Goal: Task Accomplishment & Management: Use online tool/utility

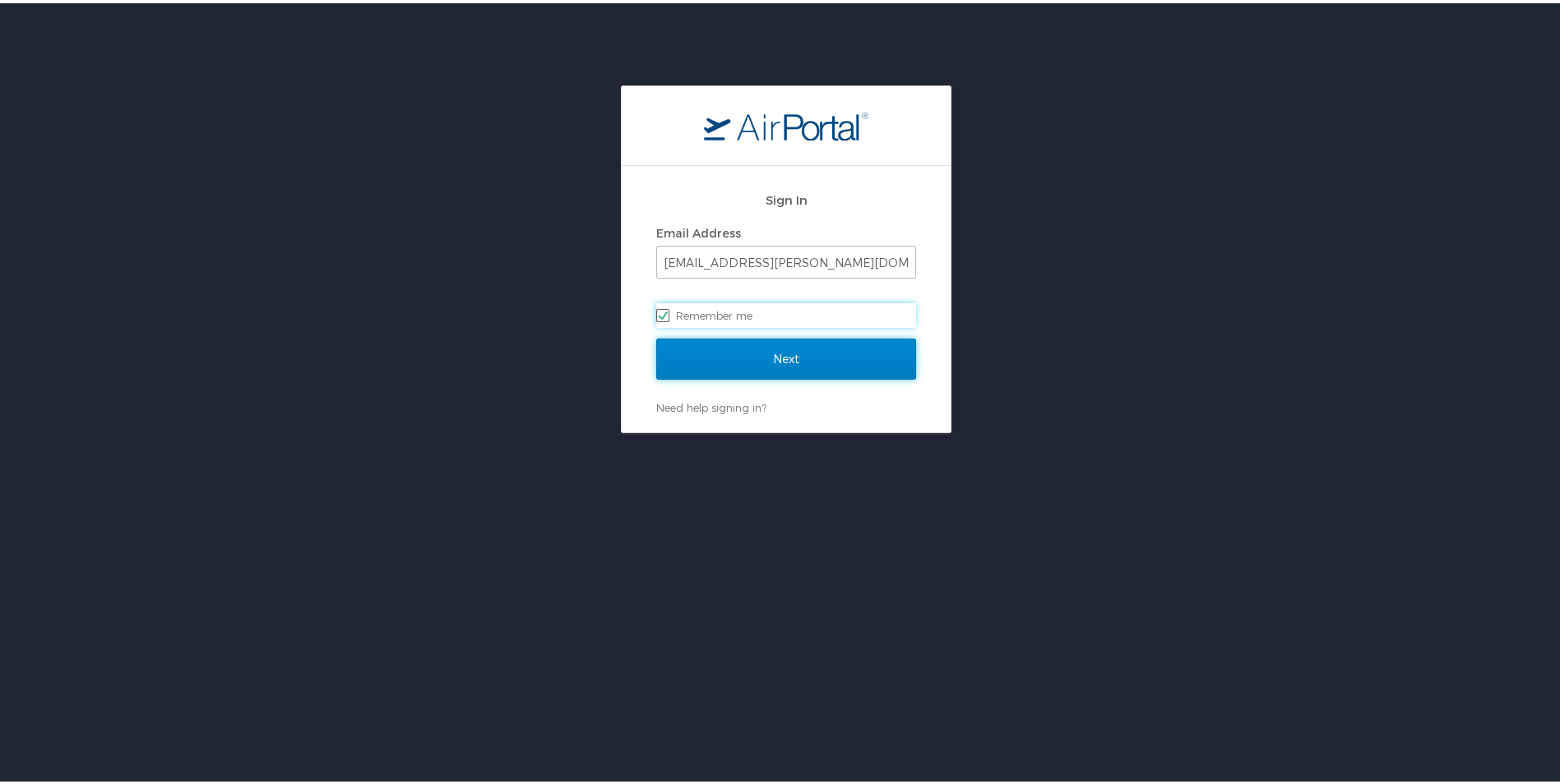
click at [797, 361] on input "Next" at bounding box center [785, 355] width 259 height 41
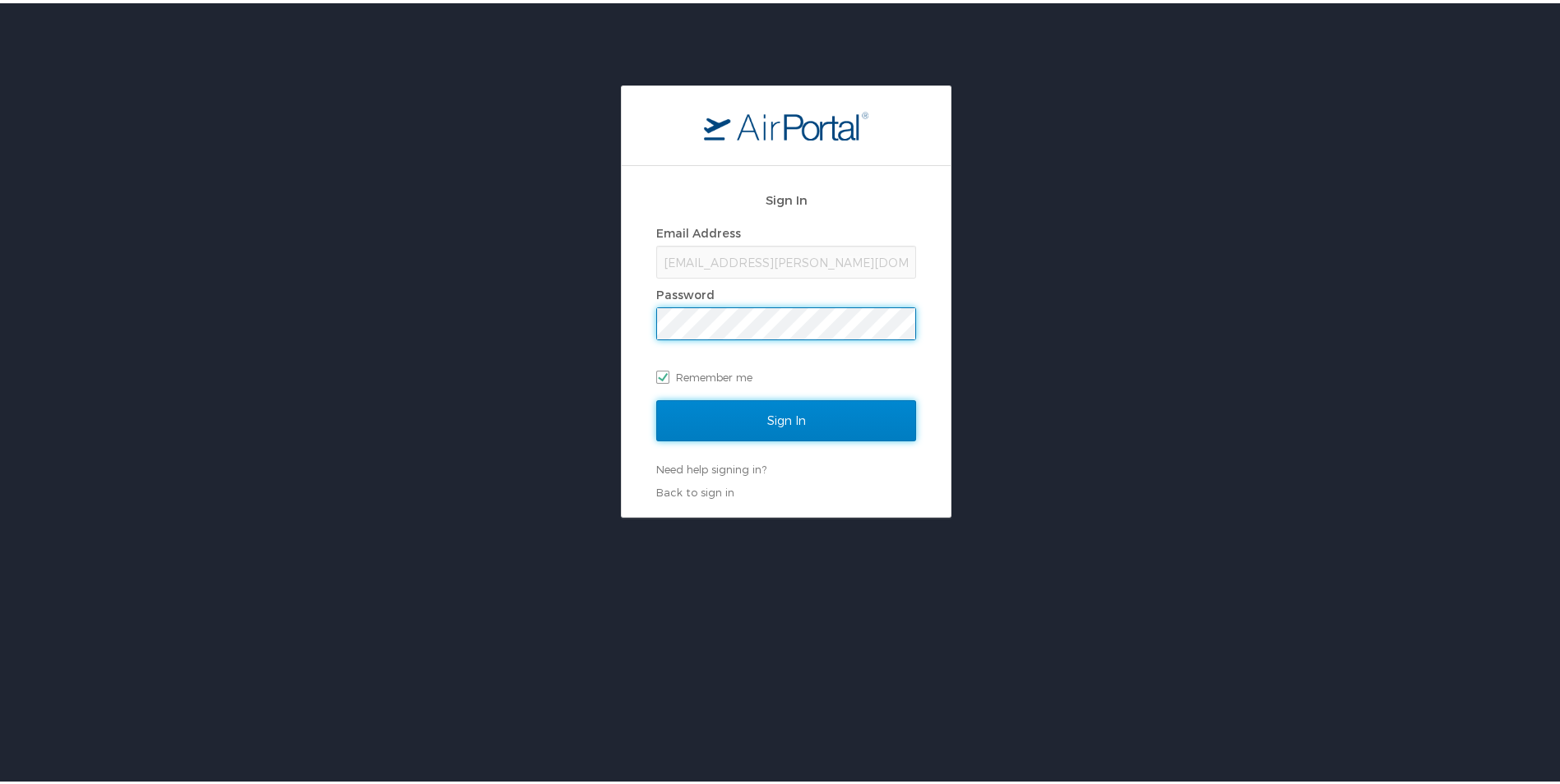
click at [768, 422] on input "Sign In" at bounding box center [785, 418] width 259 height 41
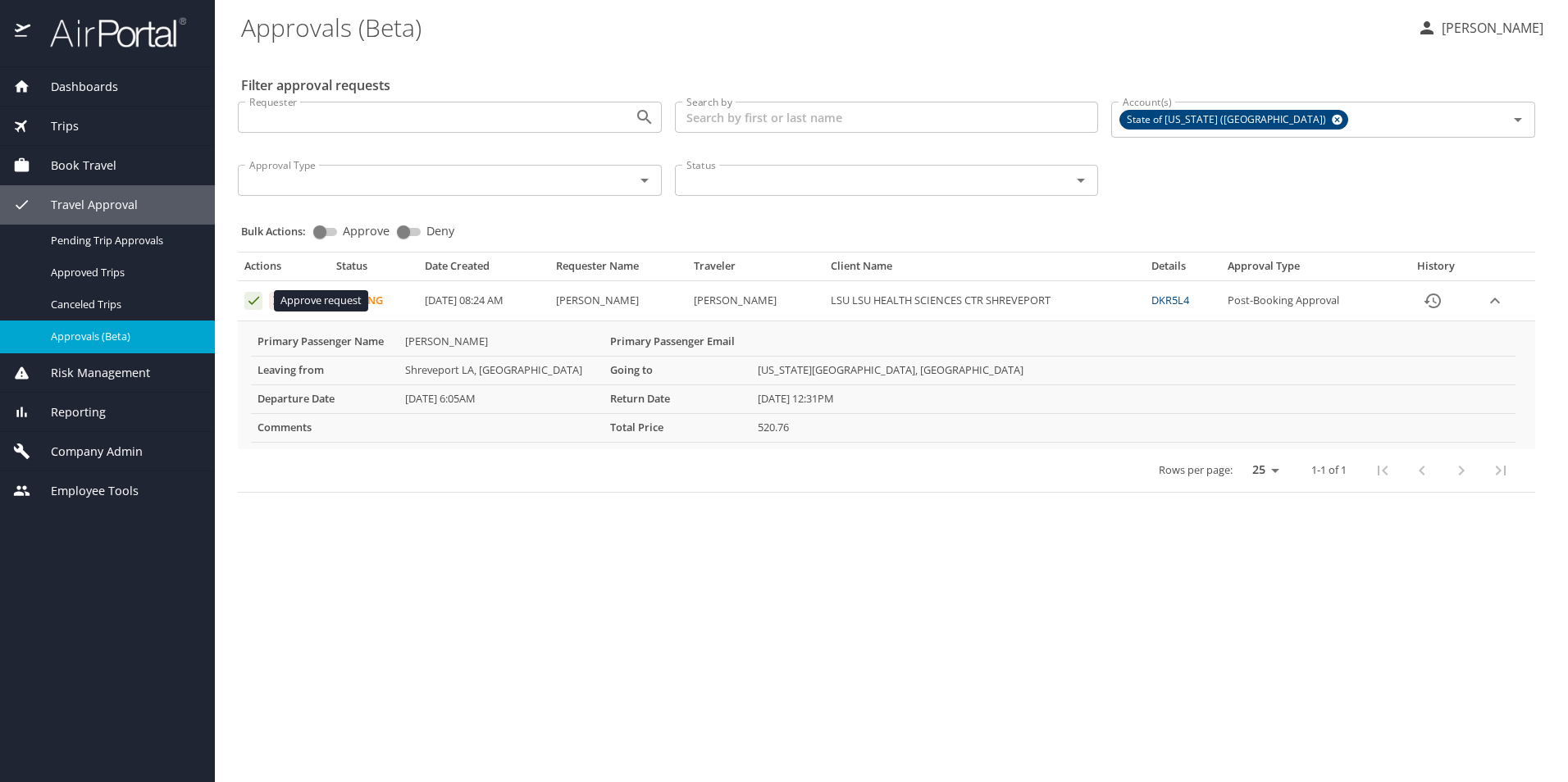
click at [255, 301] on icon "Approval table" at bounding box center [253, 300] width 11 height 8
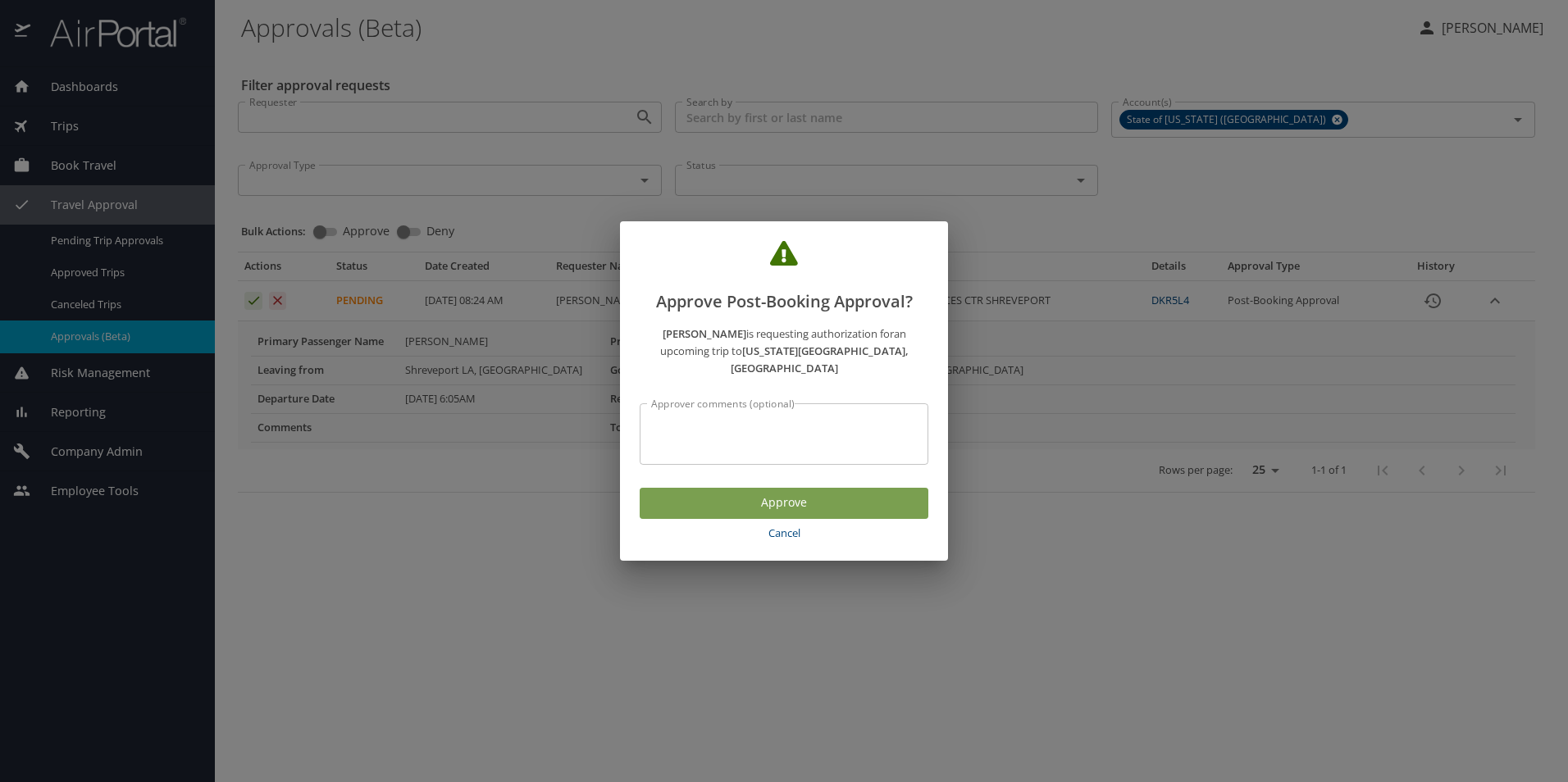
click at [829, 495] on span "Approve" at bounding box center [783, 502] width 262 height 20
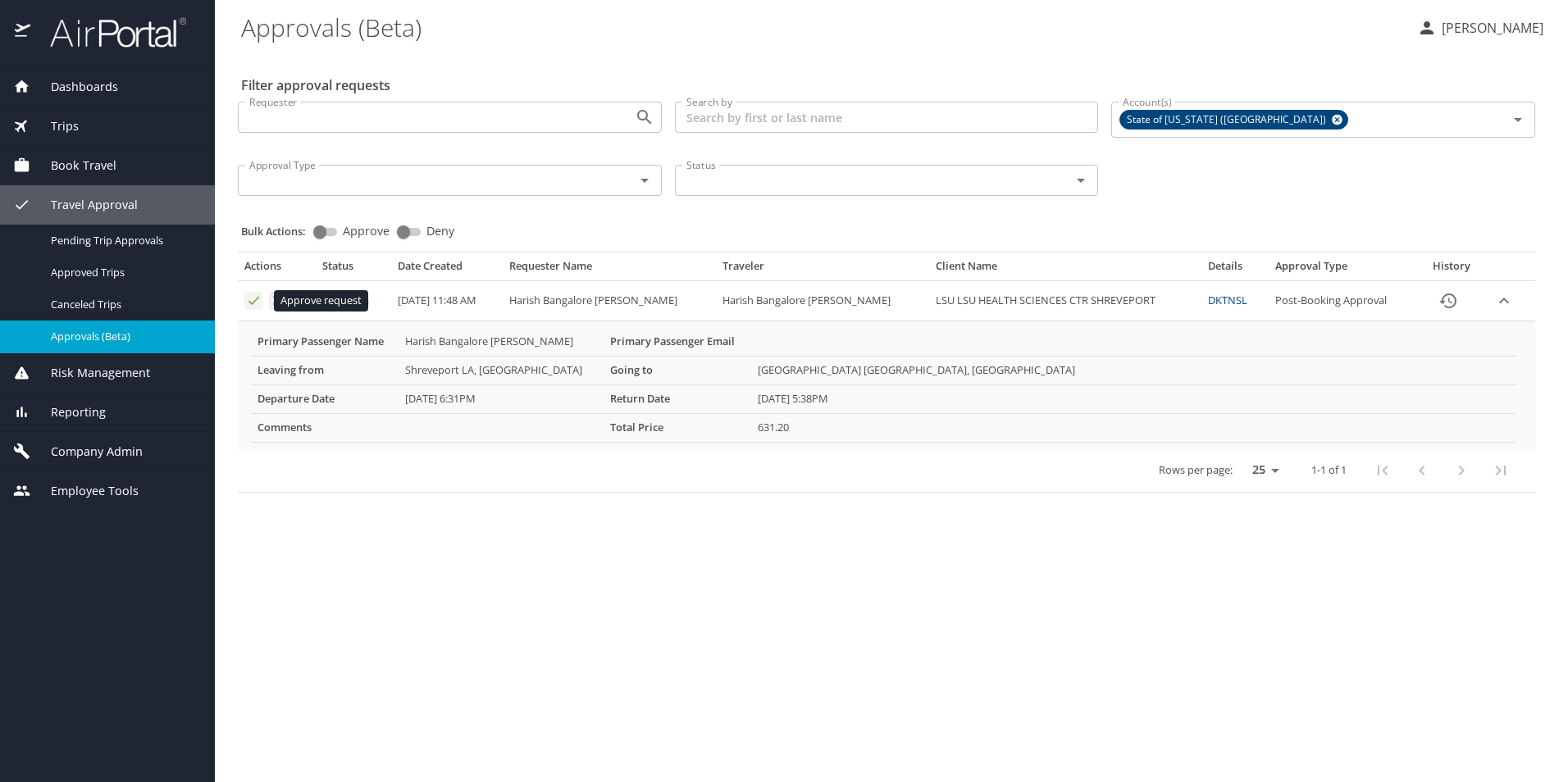
click at [252, 301] on icon "Approval table" at bounding box center [254, 300] width 16 height 16
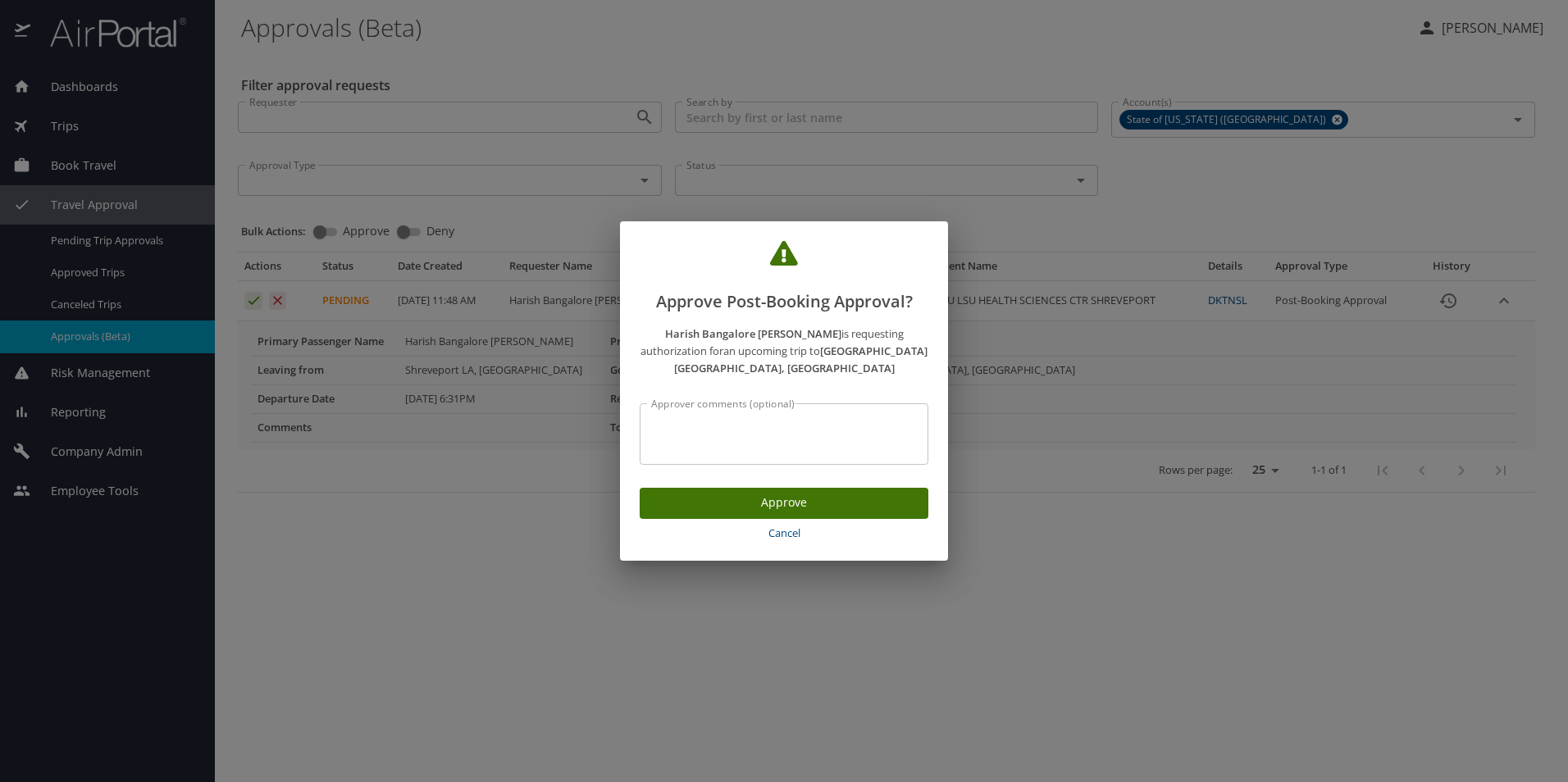
click at [714, 492] on span "Approve" at bounding box center [783, 502] width 262 height 20
